Goal: Task Accomplishment & Management: Use online tool/utility

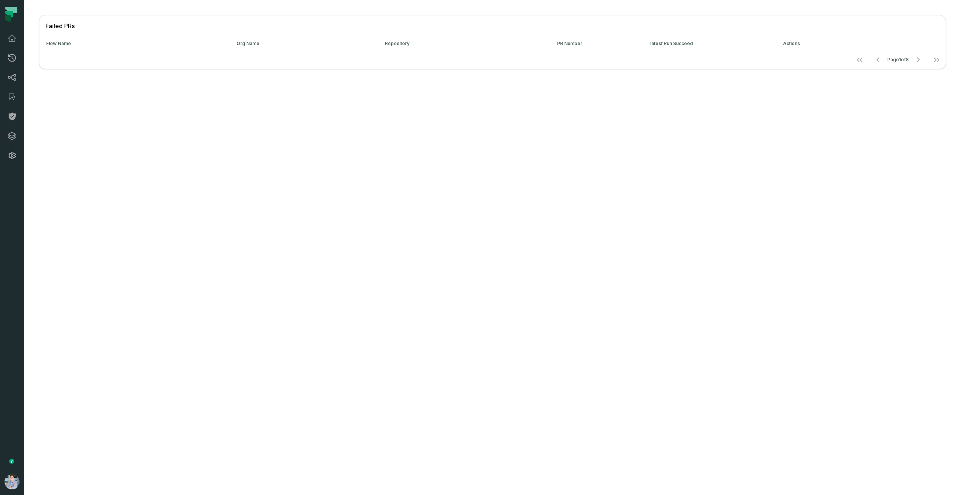
click at [241, 168] on main "Failed PRs Flow Name Org Name Repository PR Number latest Run Succeed Actions P…" at bounding box center [492, 247] width 937 height 495
click at [294, 169] on main "Failed PRs Flow Name Org Name Repository PR Number latest Run Succeed Actions P…" at bounding box center [492, 247] width 937 height 495
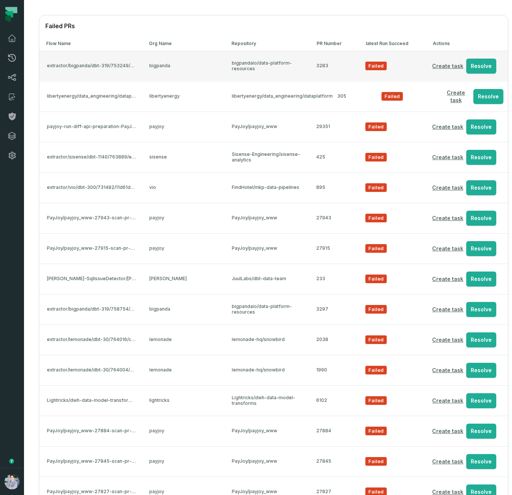
click at [162, 71] on button "extractor/bigpanda/dbt-319/753249/c0f0fc2ea8a2c2cab206e5e8e8134f7312c105aa bigp…" at bounding box center [273, 66] width 469 height 30
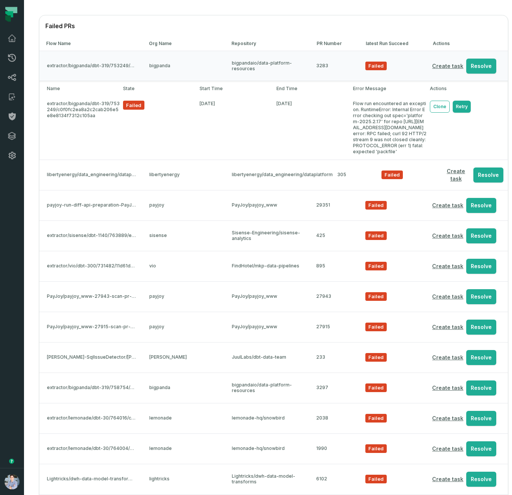
drag, startPoint x: 205, startPoint y: 101, endPoint x: 261, endPoint y: 102, distance: 55.6
click at [255, 102] on div "Tue Sep 09 2025" at bounding box center [237, 128] width 74 height 54
click at [278, 65] on div "bigpandaio/data-platform-resources" at bounding box center [267, 65] width 71 height 11
